Goal: Task Accomplishment & Management: Use online tool/utility

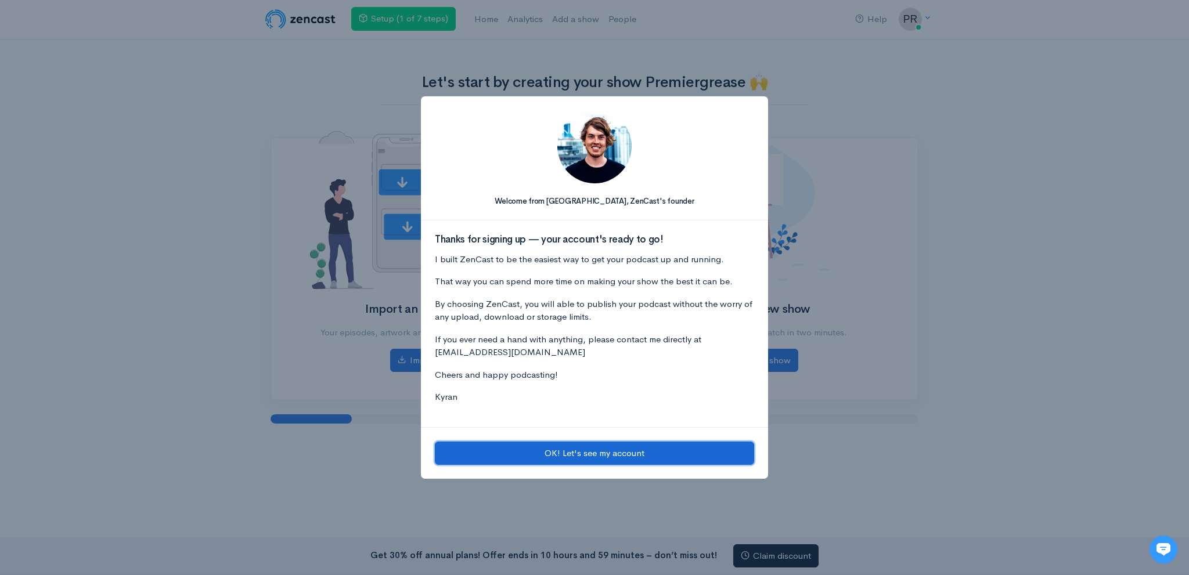
click at [592, 447] on button "OK! Let's see my account" at bounding box center [594, 454] width 319 height 24
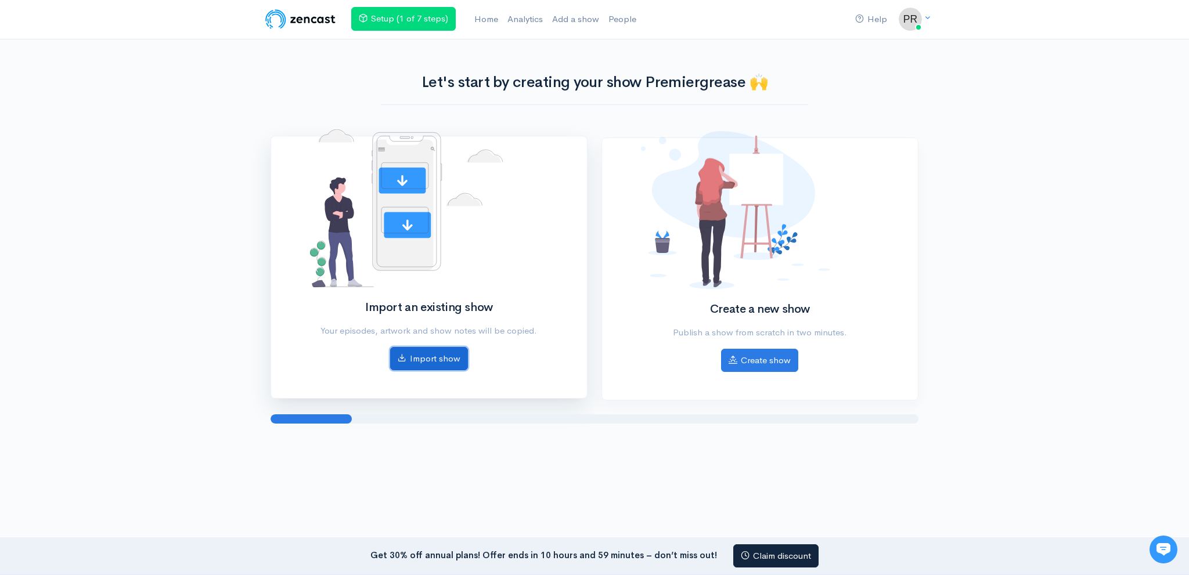
click at [443, 358] on link "Import show" at bounding box center [429, 359] width 78 height 24
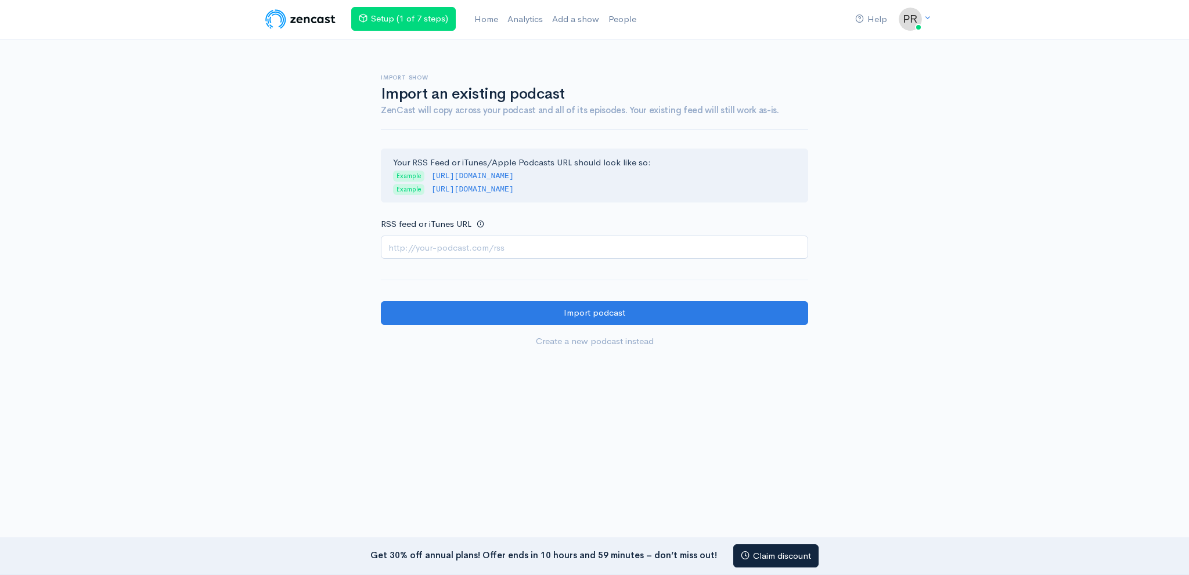
click at [409, 236] on input "RSS feed or iTunes URL" at bounding box center [594, 248] width 427 height 24
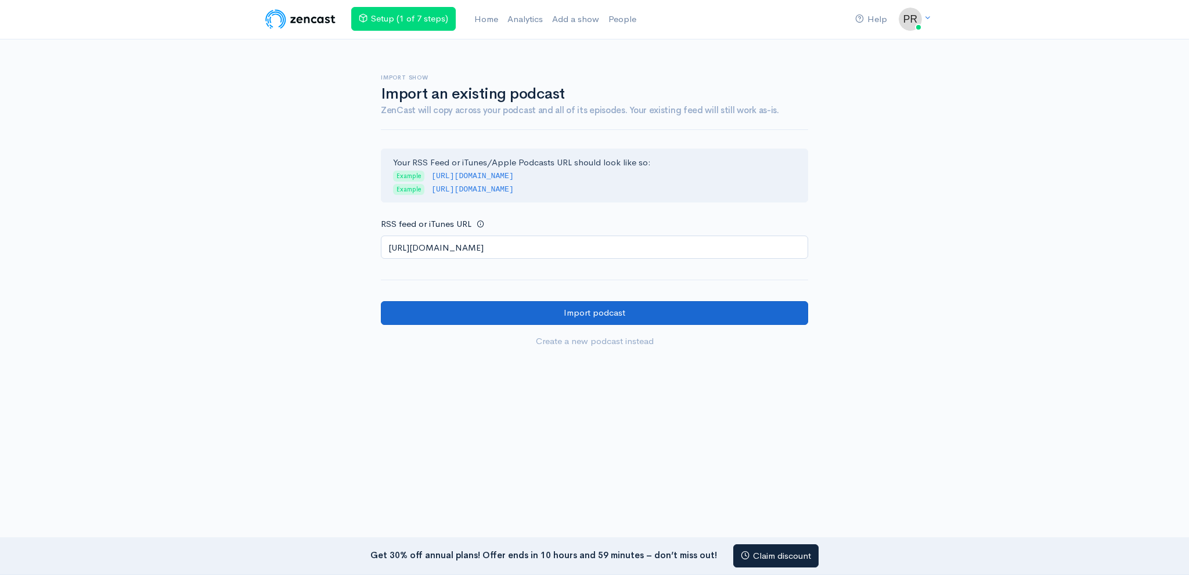
type input "https://anchor.fm/s/1090ae4e8/podcast/rss"
click at [436, 305] on input "Import podcast" at bounding box center [594, 313] width 427 height 24
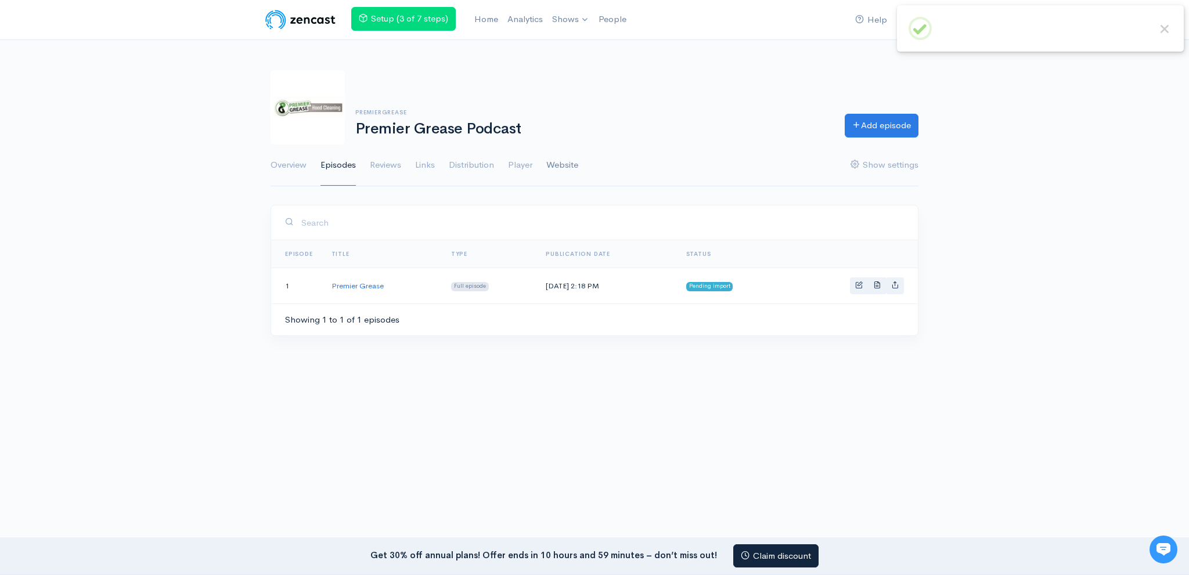
click at [560, 165] on link "Website" at bounding box center [562, 166] width 32 height 42
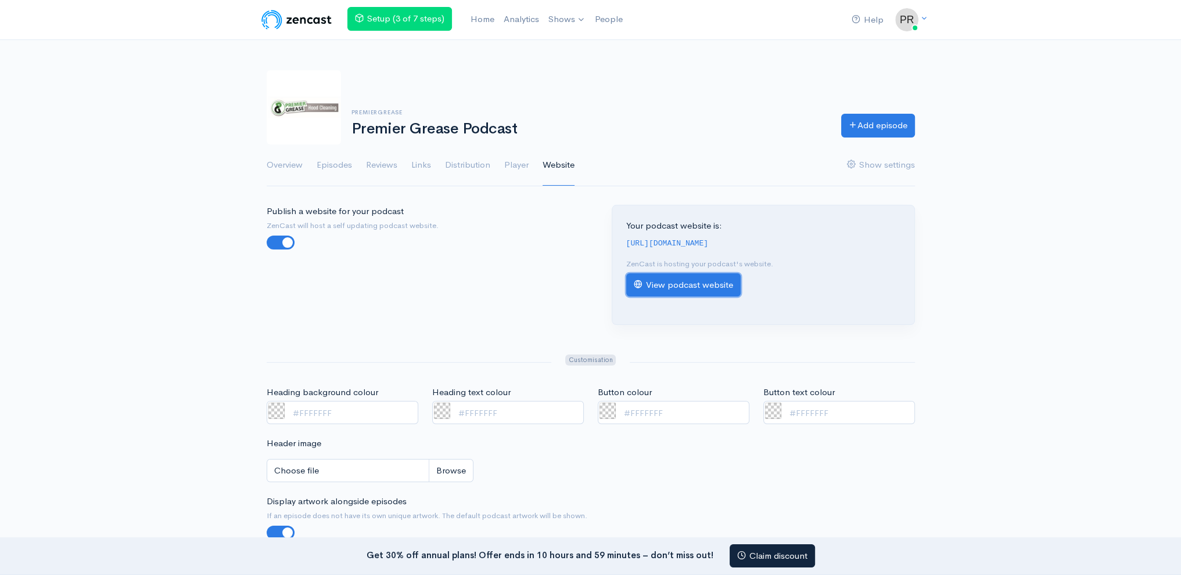
click at [699, 274] on link "View podcast website" at bounding box center [683, 285] width 114 height 24
